Goal: Obtain resource: Download file/media

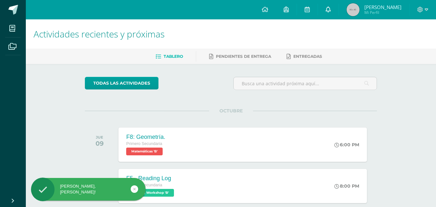
click at [331, 11] on icon at bounding box center [328, 9] width 5 height 6
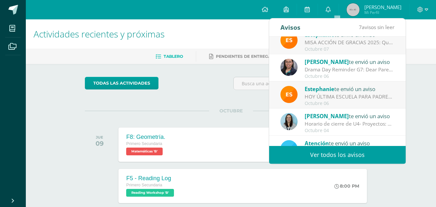
scroll to position [35, 0]
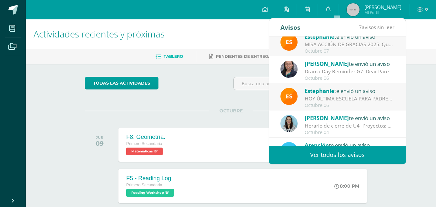
click at [338, 75] on div "Drama Day Reminder G7: Dear Parents, Attached you will find the reminders for o…" at bounding box center [350, 71] width 90 height 7
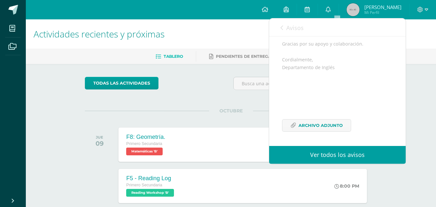
scroll to position [363, 0]
click at [337, 126] on span "Archivo Adjunto" at bounding box center [321, 125] width 44 height 12
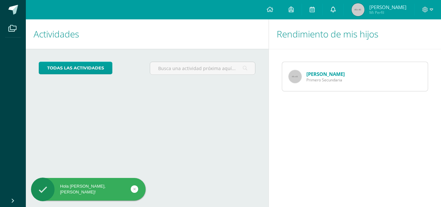
click at [339, 5] on link at bounding box center [333, 9] width 21 height 19
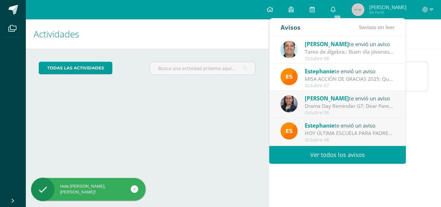
scroll to position [16, 0]
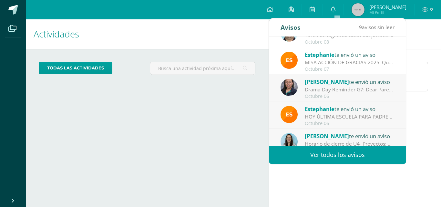
click at [374, 88] on div "Drama Day Reminder G7: Dear Parents, Attached you will find the reminders for o…" at bounding box center [350, 89] width 90 height 7
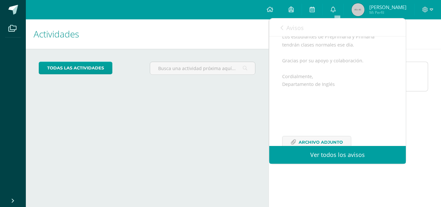
scroll to position [363, 0]
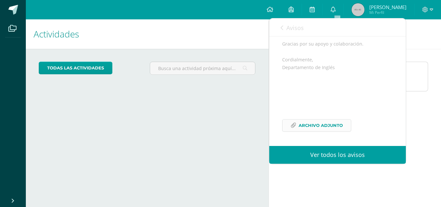
click at [339, 128] on span "Archivo Adjunto" at bounding box center [321, 125] width 44 height 12
